Goal: Information Seeking & Learning: Learn about a topic

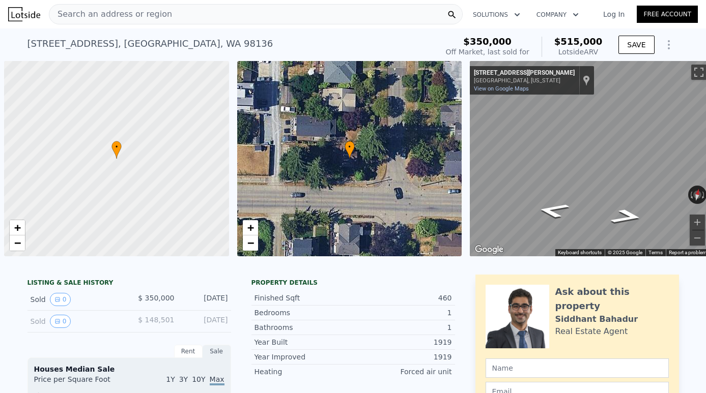
scroll to position [0, 4]
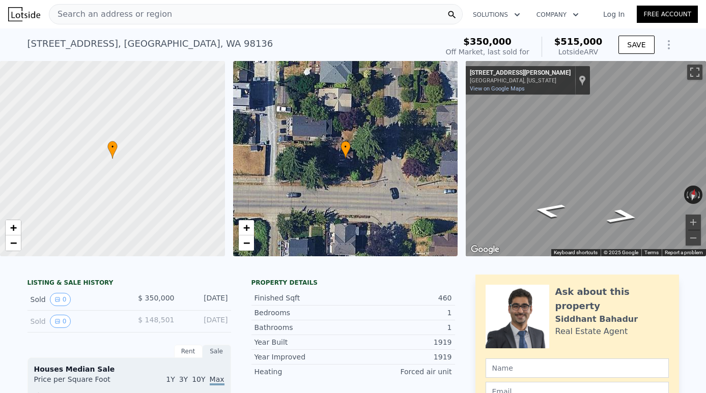
click at [262, 19] on div "Search an address or region" at bounding box center [256, 14] width 414 height 20
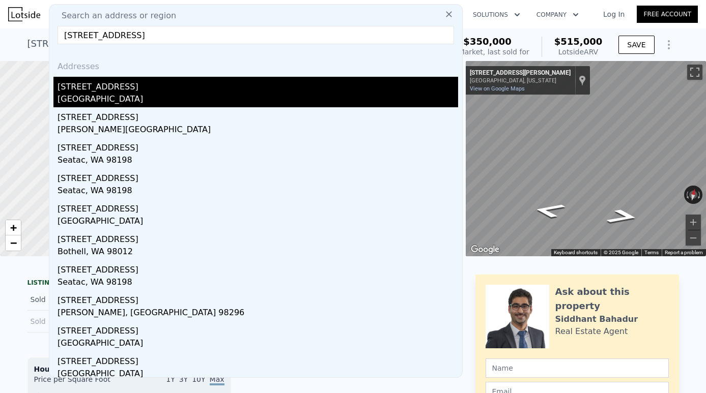
type input "[STREET_ADDRESS]"
click at [113, 98] on div "[GEOGRAPHIC_DATA]" at bounding box center [257, 100] width 400 height 14
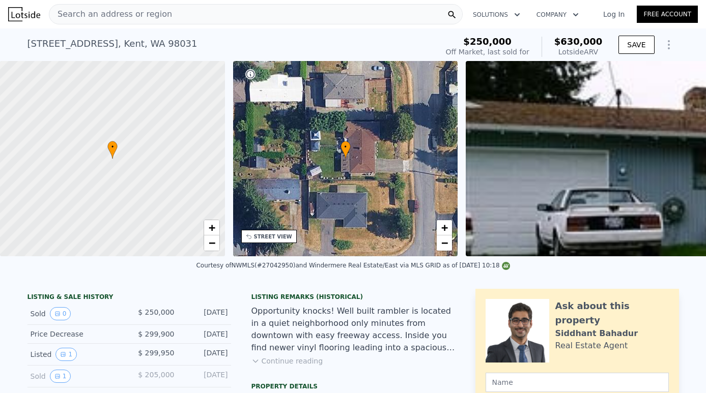
click at [211, 11] on div "Search an address or region" at bounding box center [256, 14] width 414 height 20
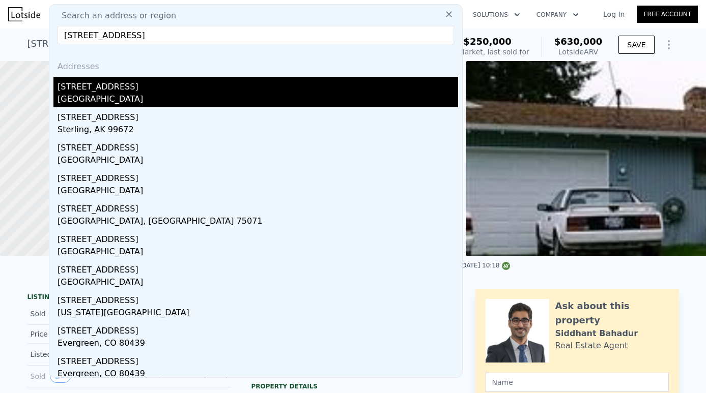
type input "[STREET_ADDRESS]"
click at [122, 88] on div "[STREET_ADDRESS]" at bounding box center [257, 85] width 400 height 16
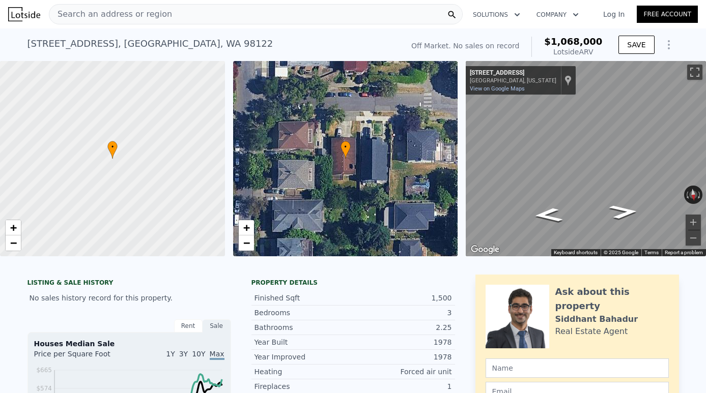
click at [231, 15] on div "Search an address or region" at bounding box center [256, 14] width 414 height 20
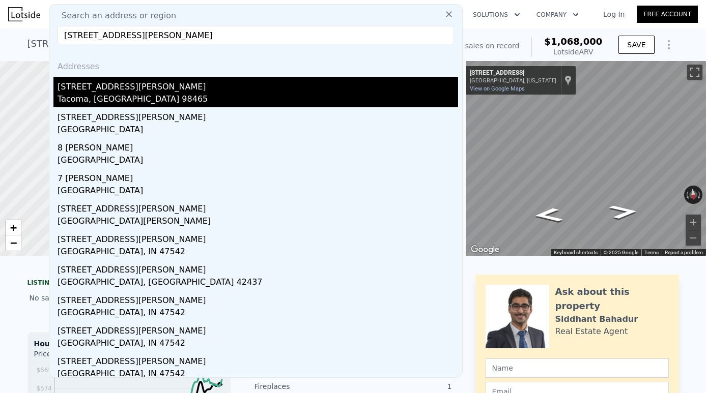
type input "[STREET_ADDRESS][PERSON_NAME]"
click at [153, 89] on div "[STREET_ADDRESS][PERSON_NAME]" at bounding box center [257, 85] width 400 height 16
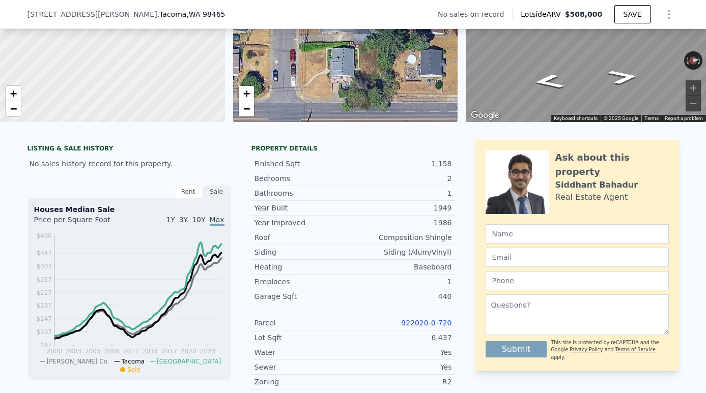
scroll to position [140, 0]
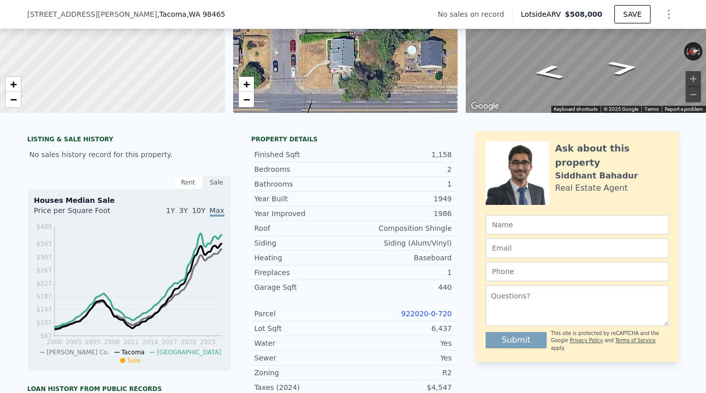
click at [431, 313] on link "922020-0-720" at bounding box center [426, 314] width 50 height 8
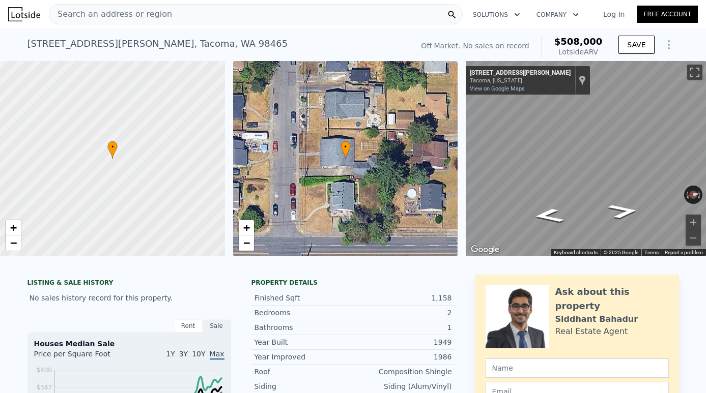
scroll to position [0, 0]
click at [163, 15] on div "Search an address or region" at bounding box center [256, 14] width 414 height 20
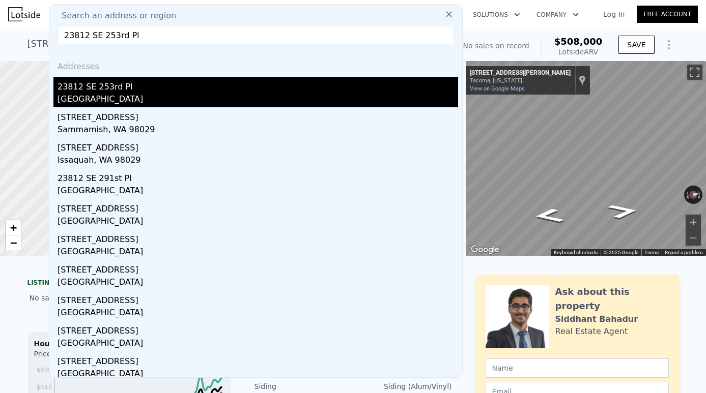
type input "23812 SE 253rd Pl"
click at [149, 95] on div "[GEOGRAPHIC_DATA]" at bounding box center [257, 100] width 400 height 14
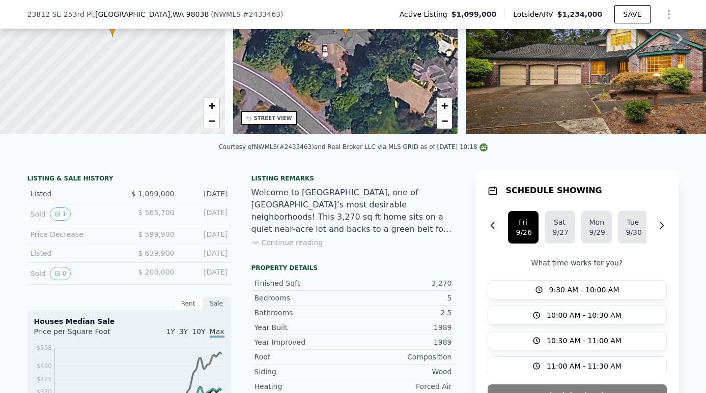
scroll to position [118, 0]
click at [302, 243] on button "Continue reading" at bounding box center [287, 243] width 72 height 10
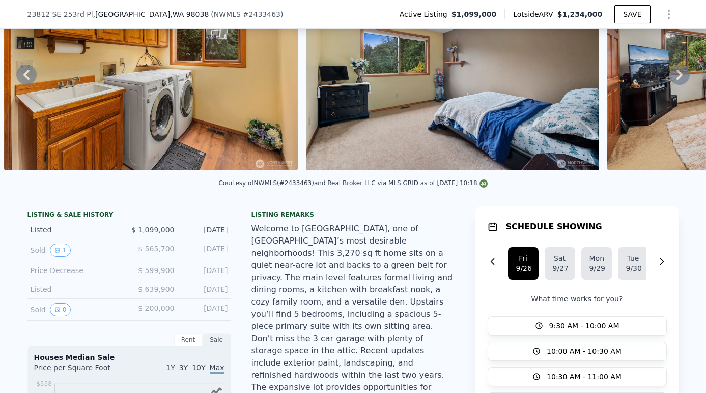
scroll to position [77, 0]
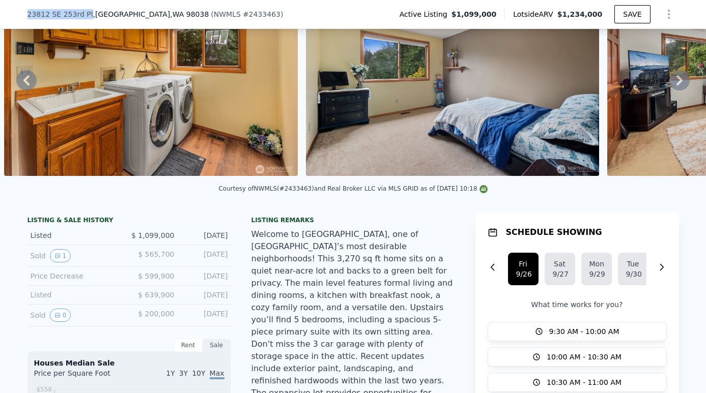
drag, startPoint x: 26, startPoint y: 15, endPoint x: 87, endPoint y: 19, distance: 60.7
click at [88, 20] on div "[STREET_ADDRESS] ( NWMLS # 2433463 ) Active Listing $1,099,000 Lotside ARV $1,2…" at bounding box center [353, 14] width 706 height 29
copy span "23812 SE 253rd Pl"
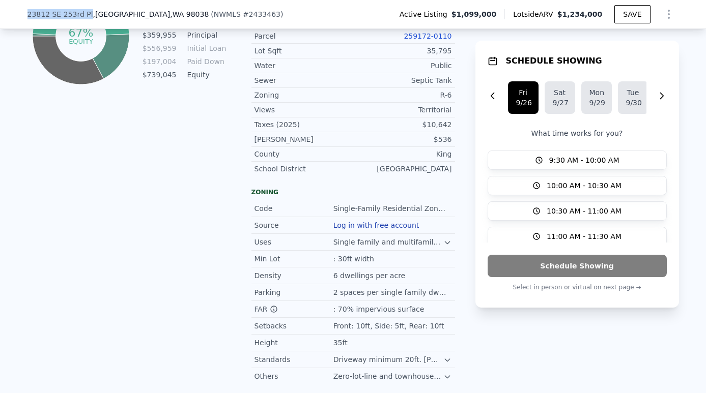
scroll to position [678, 0]
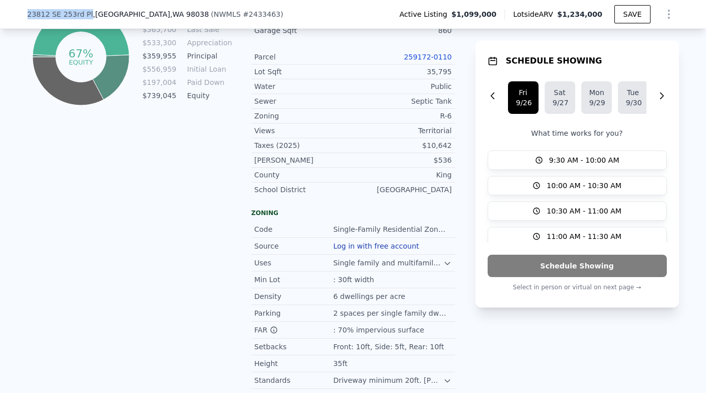
click at [426, 53] on link "259172-0110" at bounding box center [427, 57] width 48 height 8
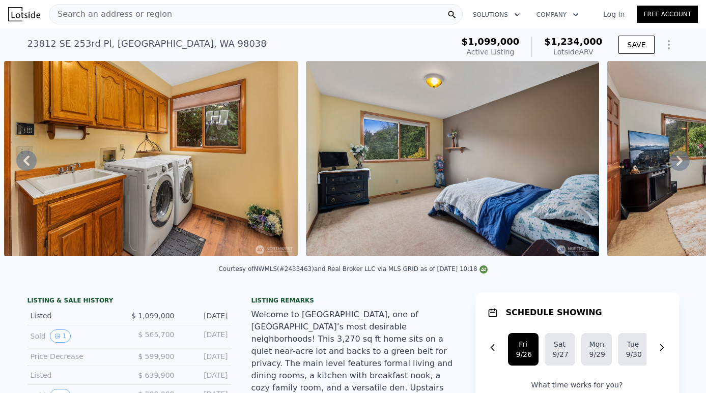
scroll to position [0, 0]
